Goal: Navigation & Orientation: Find specific page/section

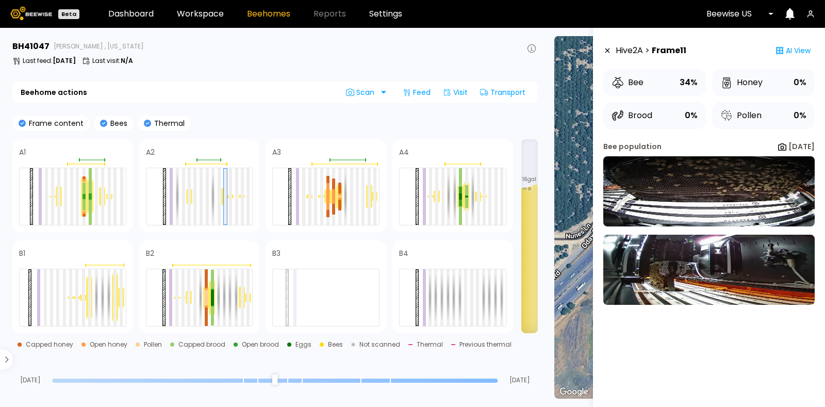
click at [156, 45] on div "BH 41047 [GEOGRAPHIC_DATA] , [US_STATE]" at bounding box center [274, 46] width 525 height 12
drag, startPoint x: 160, startPoint y: 62, endPoint x: 154, endPoint y: 42, distance: 21.4
click at [157, 56] on div "BH 41047 [PERSON_NAME] , [US_STATE] Last feed : [DATE] Last visit : N/A" at bounding box center [274, 54] width 525 height 29
click at [204, 10] on link "Workspace" at bounding box center [200, 14] width 47 height 8
